Goal: Information Seeking & Learning: Learn about a topic

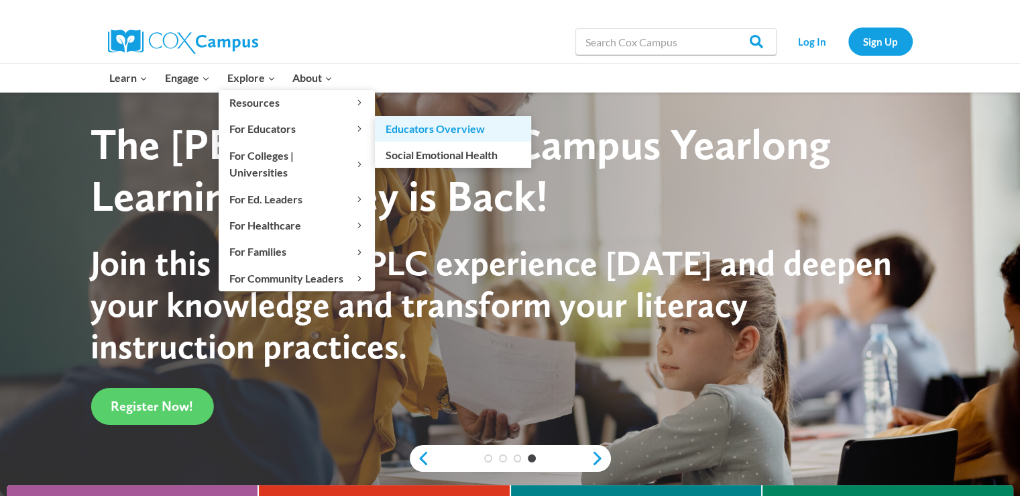
click at [396, 136] on link "Educators Overview" at bounding box center [453, 128] width 156 height 25
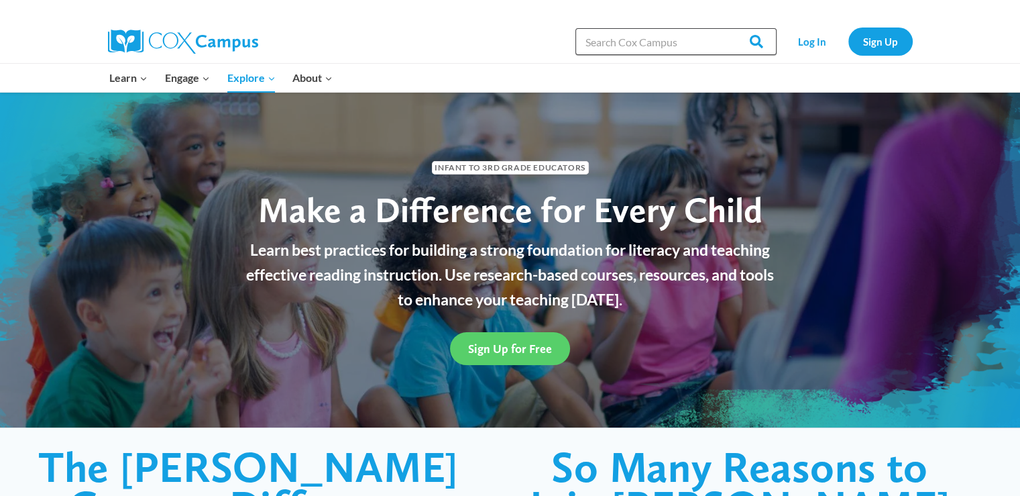
click at [649, 42] on input "Search in [URL][DOMAIN_NAME]" at bounding box center [676, 41] width 201 height 27
type input "vocabulary"
click at [725, 28] on input "Search" at bounding box center [751, 41] width 52 height 27
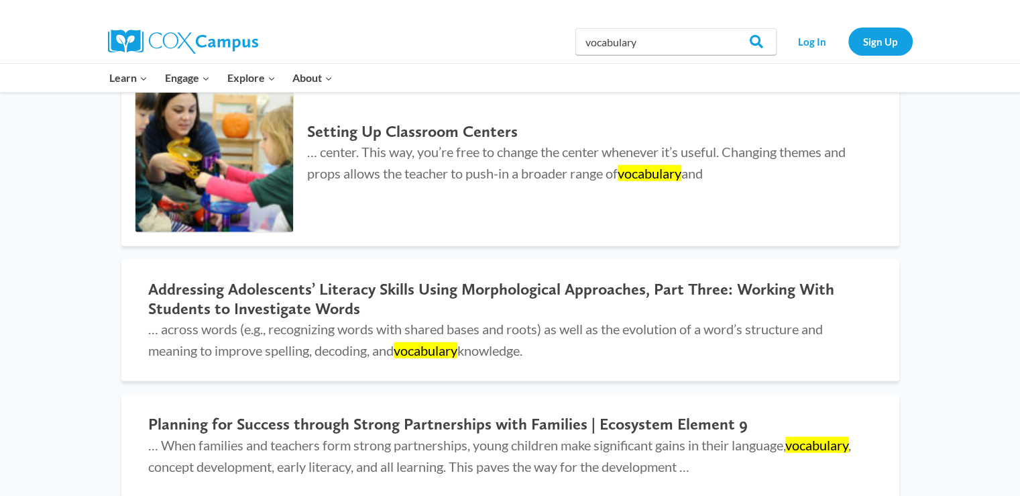
scroll to position [3256, 0]
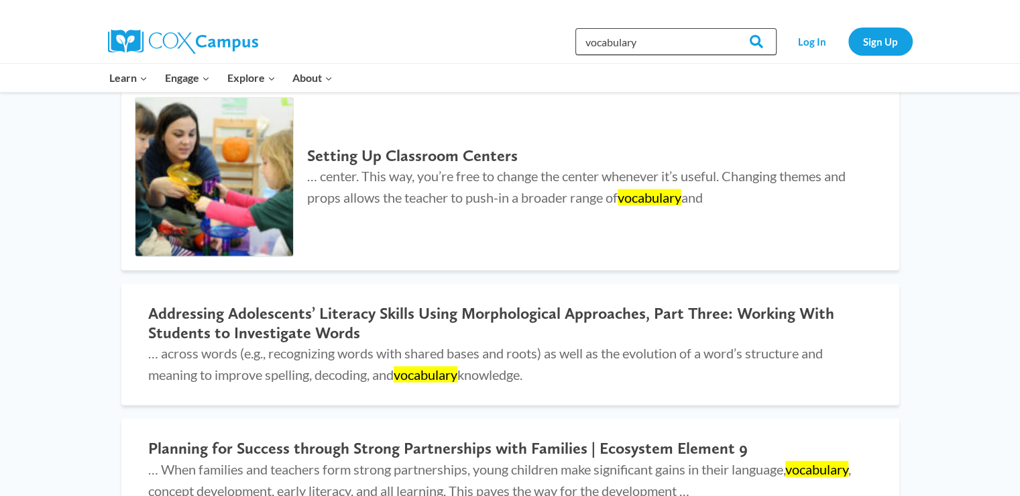
click at [652, 44] on input "vocabulary" at bounding box center [676, 41] width 201 height 27
click at [580, 45] on input "vocabulary" at bounding box center [676, 41] width 201 height 27
click at [703, 37] on input "introduce vocabulary" at bounding box center [676, 41] width 201 height 27
type input "introduce vocabulary words"
click at [725, 28] on input "Search" at bounding box center [751, 41] width 52 height 27
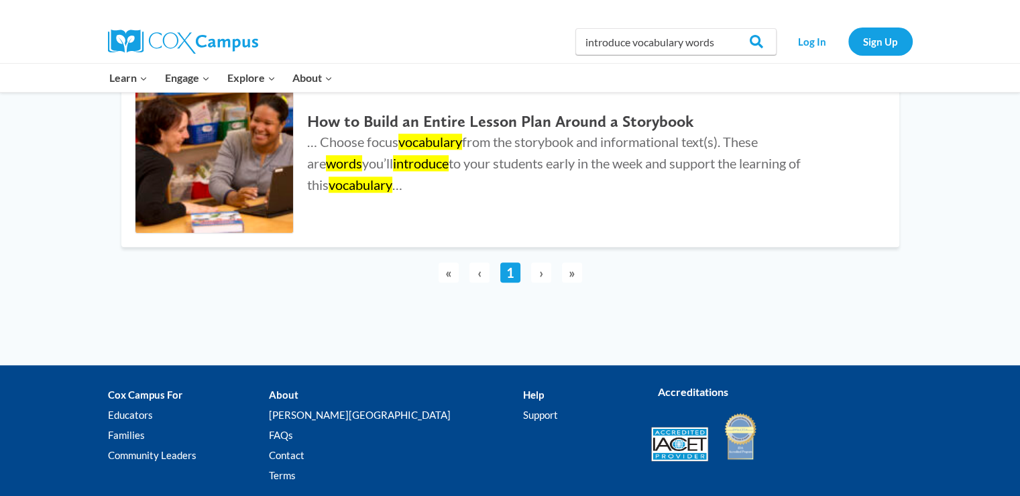
scroll to position [1398, 0]
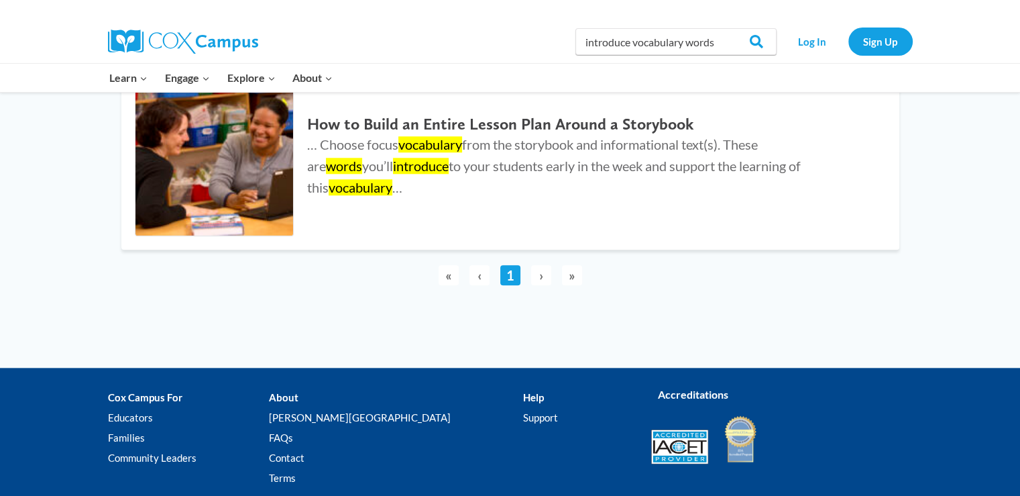
click at [539, 276] on span "›" at bounding box center [541, 275] width 20 height 20
click at [454, 134] on h2 "How to Build an Entire Lesson Plan Around a Storybook" at bounding box center [589, 124] width 565 height 19
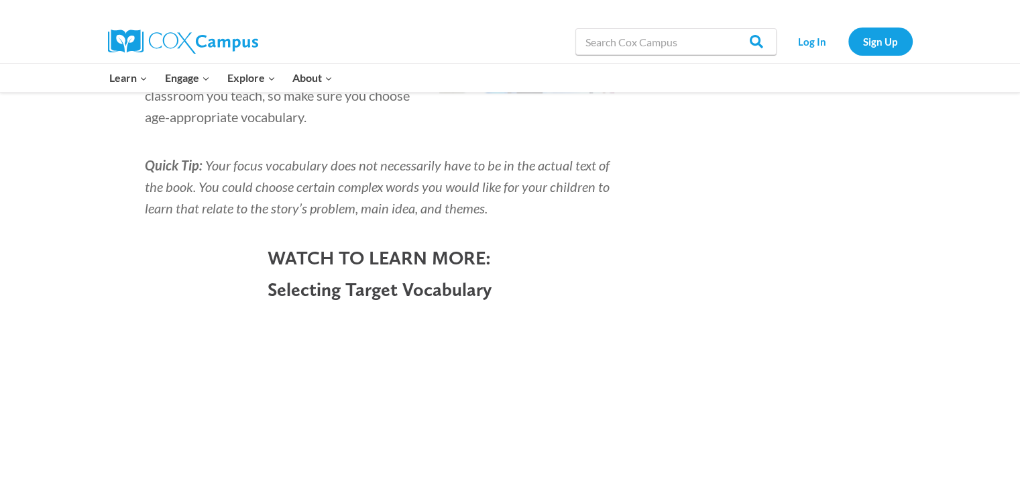
scroll to position [2549, 0]
